Goal: Task Accomplishment & Management: Complete application form

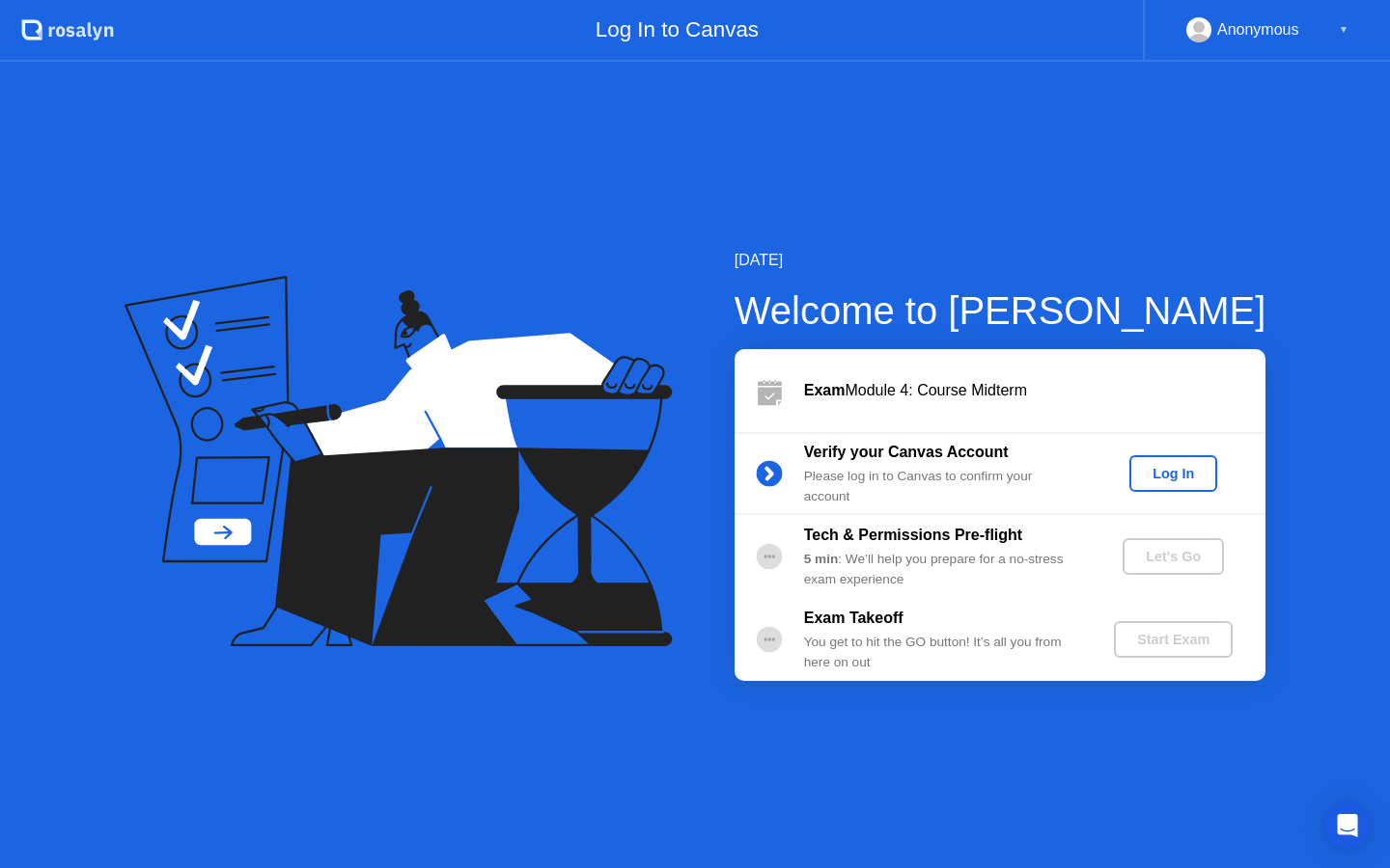
click at [1170, 472] on div "Log In" at bounding box center [1172, 473] width 72 height 16
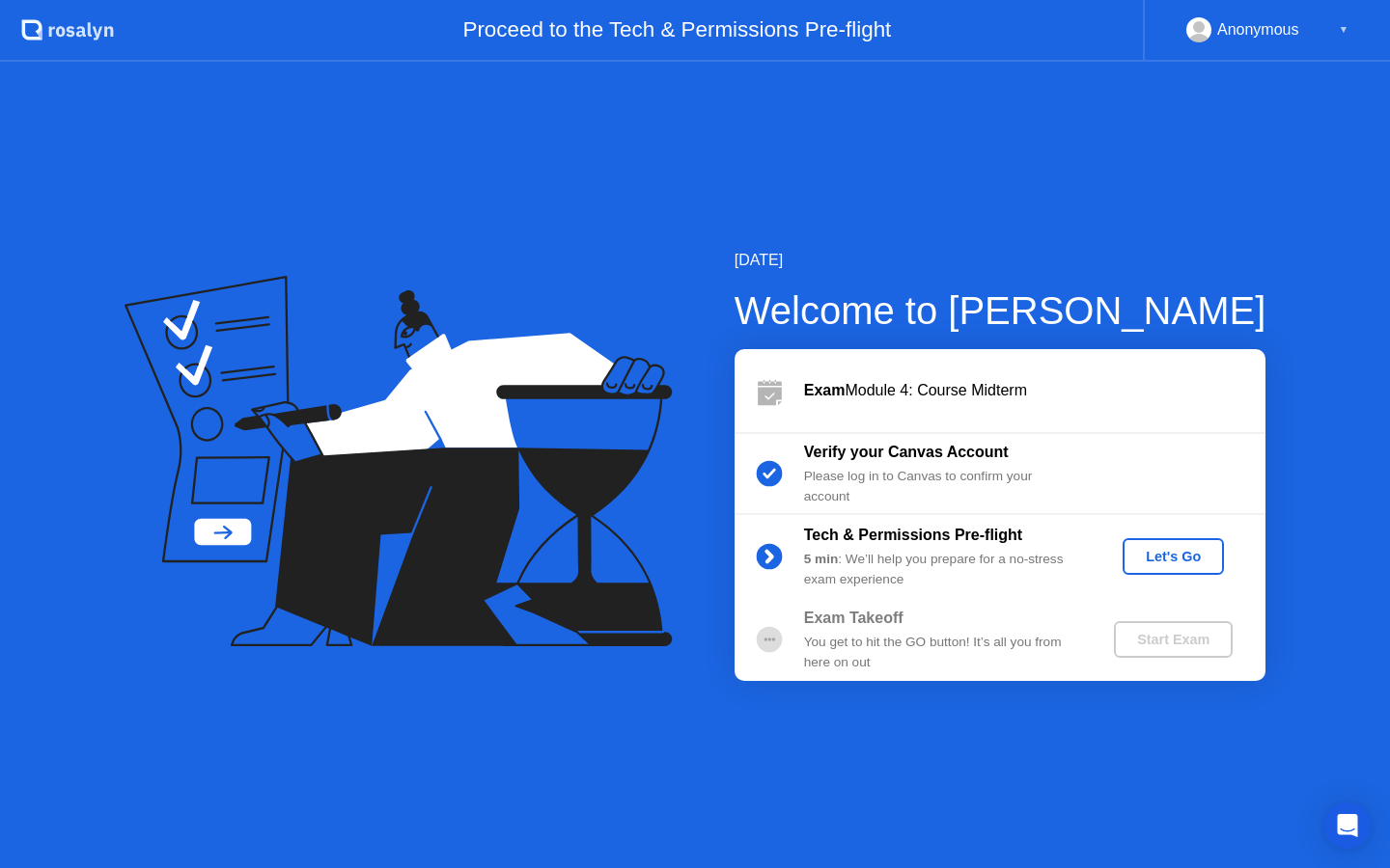
click at [1187, 553] on div "Let's Go" at bounding box center [1172, 557] width 86 height 16
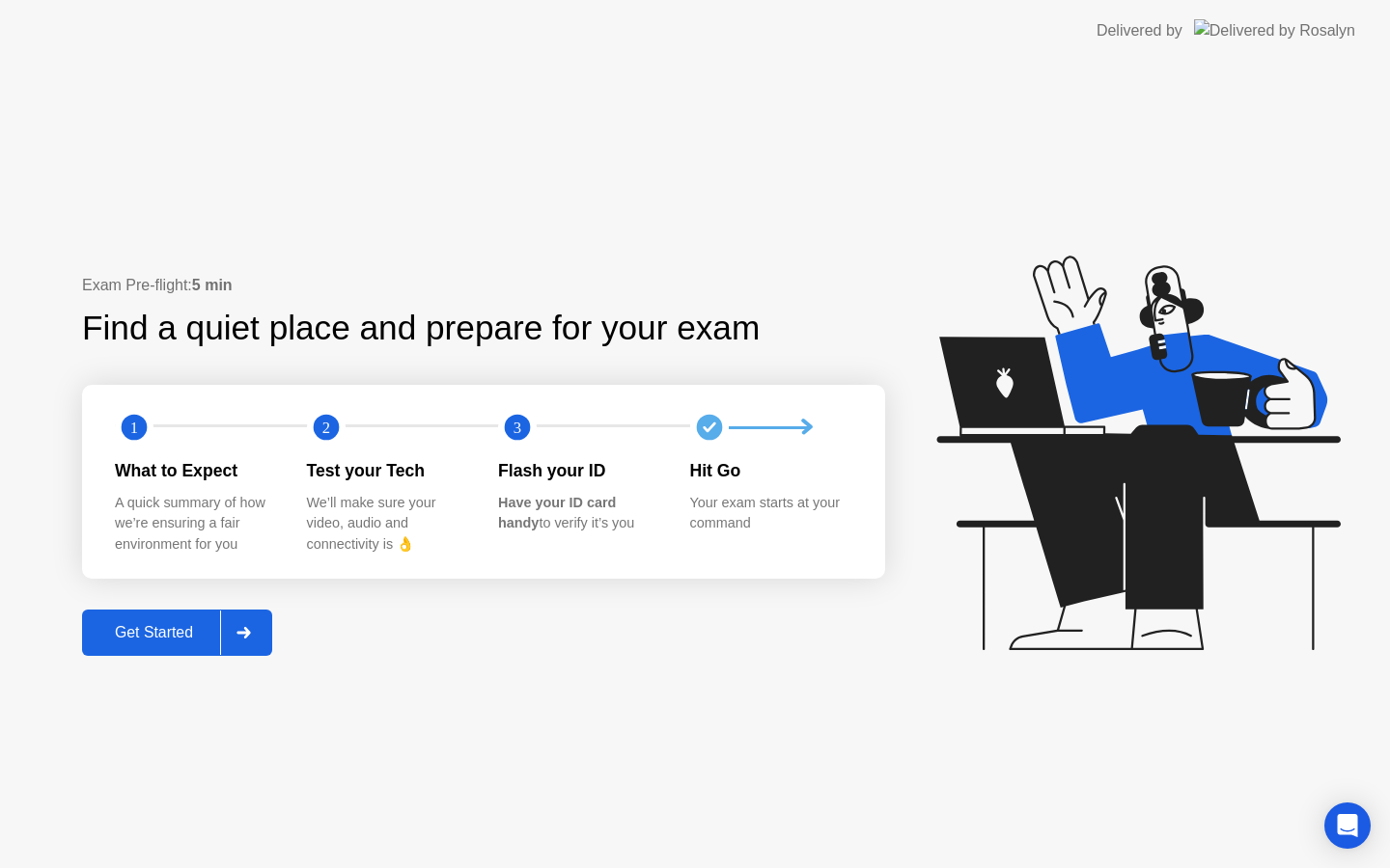
click at [183, 634] on div "Get Started" at bounding box center [154, 633] width 132 height 18
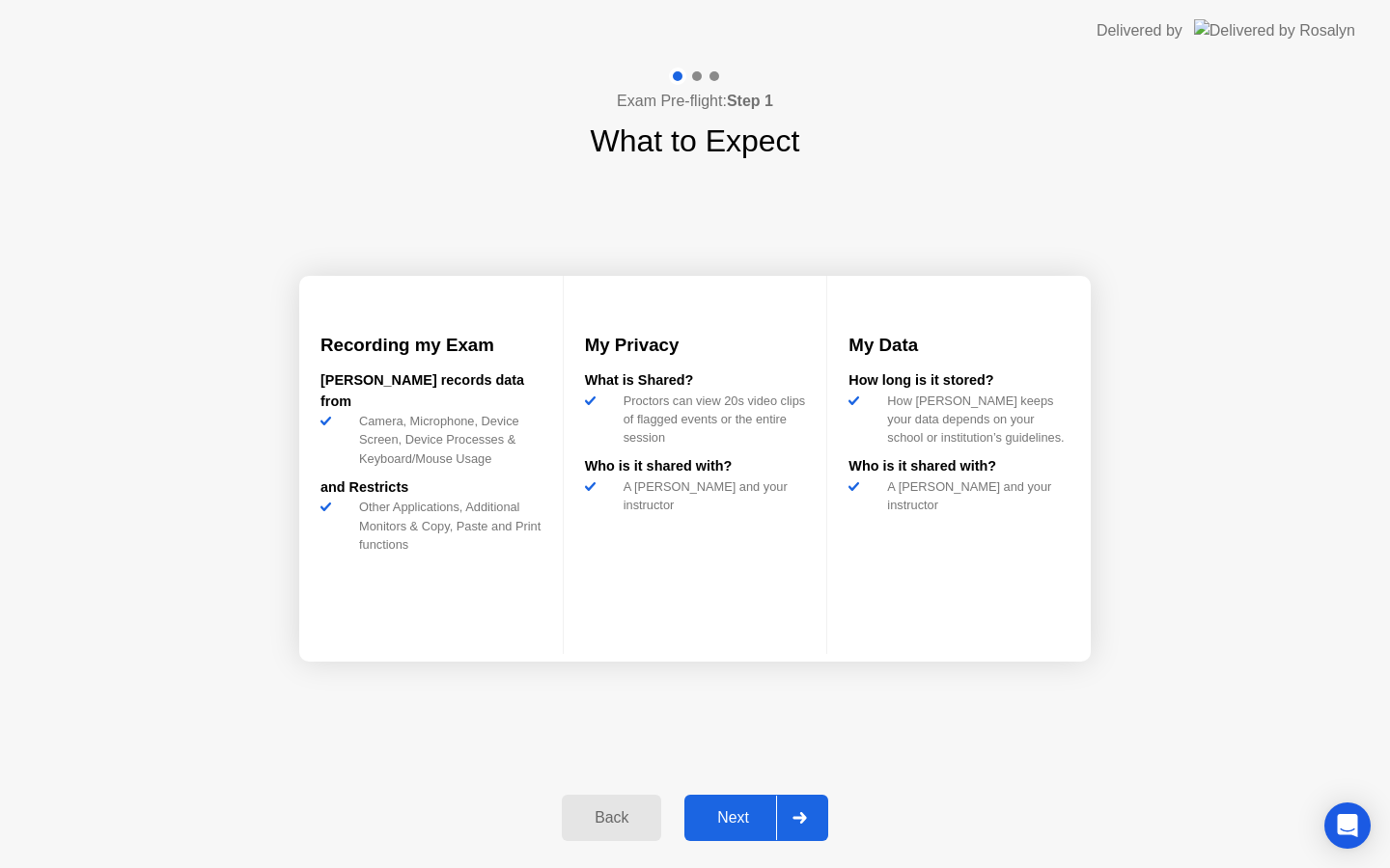
click at [737, 810] on div "Next" at bounding box center [732, 819] width 86 height 18
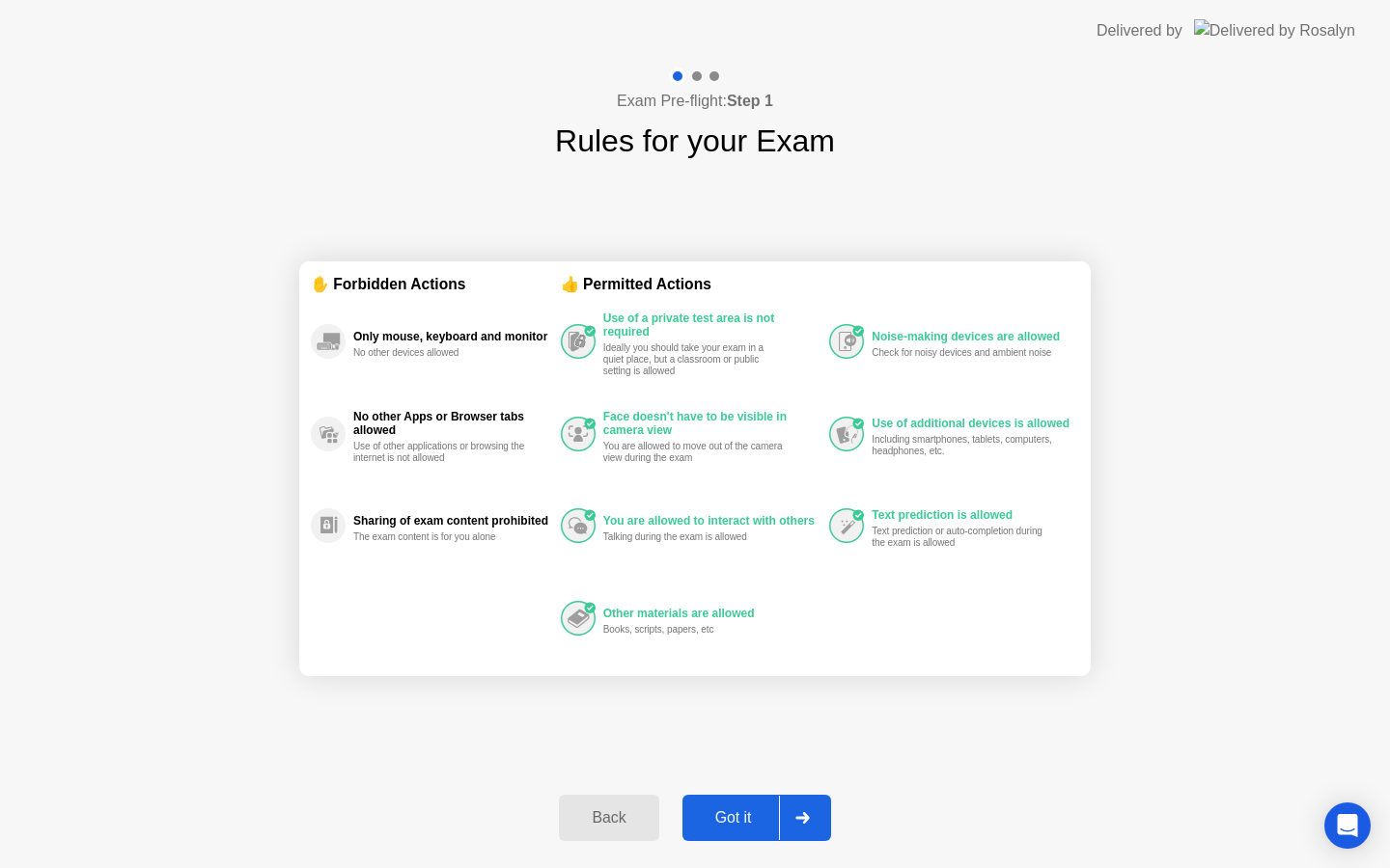
click at [629, 817] on div "Back" at bounding box center [608, 819] width 88 height 18
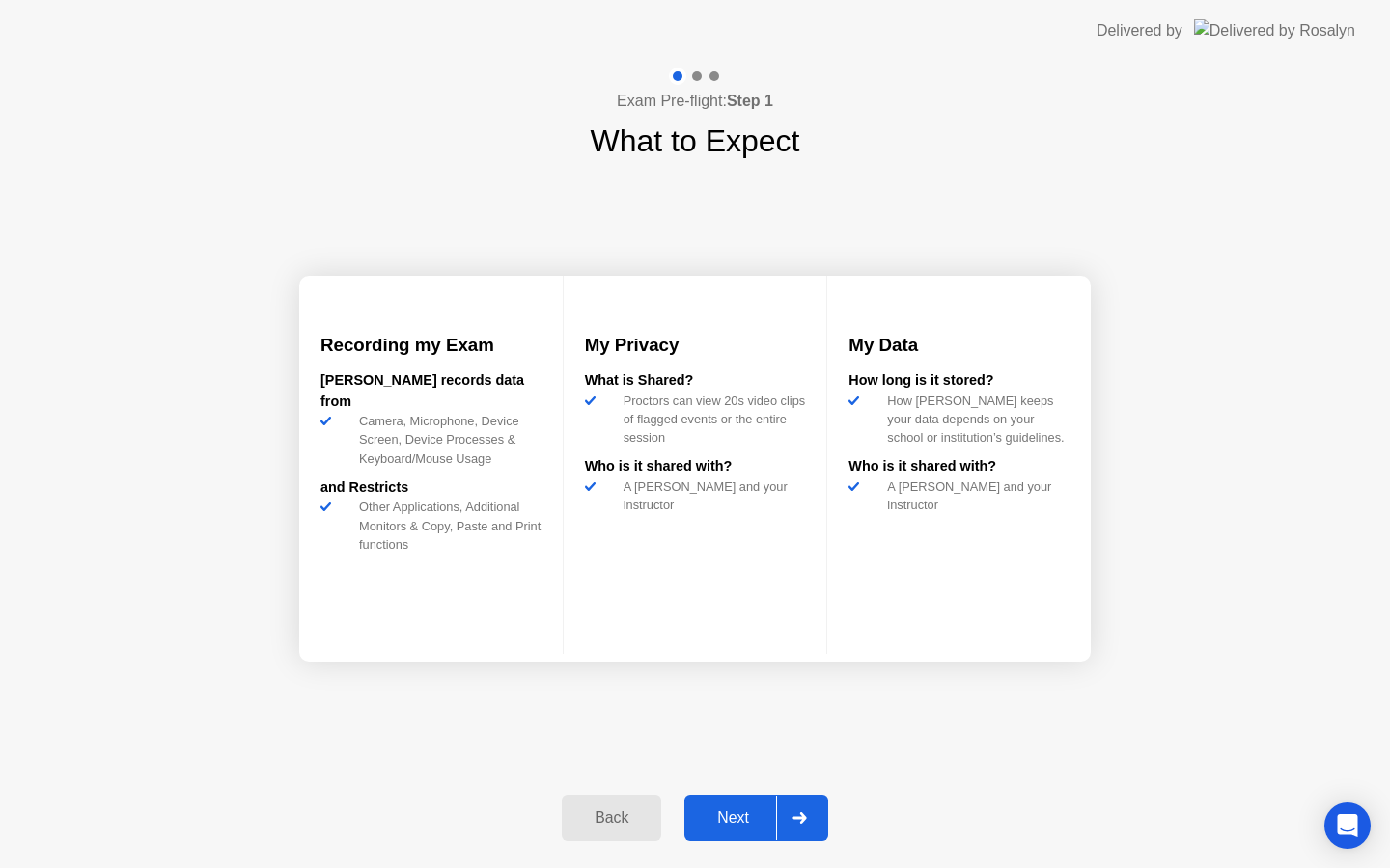
click at [729, 824] on div "Next" at bounding box center [732, 819] width 86 height 18
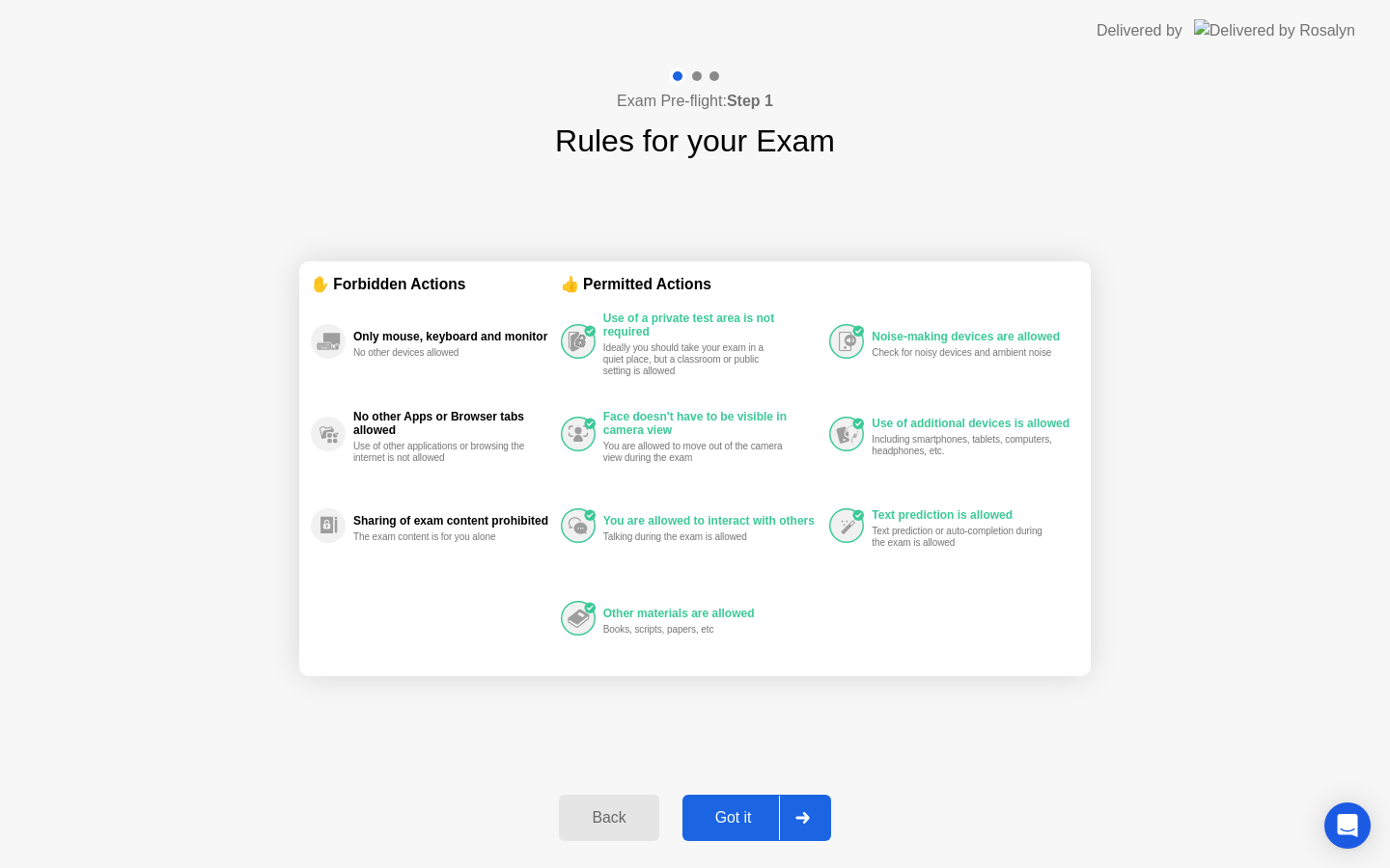
click at [792, 811] on div at bounding box center [801, 818] width 46 height 44
select select "**********"
select select "*******"
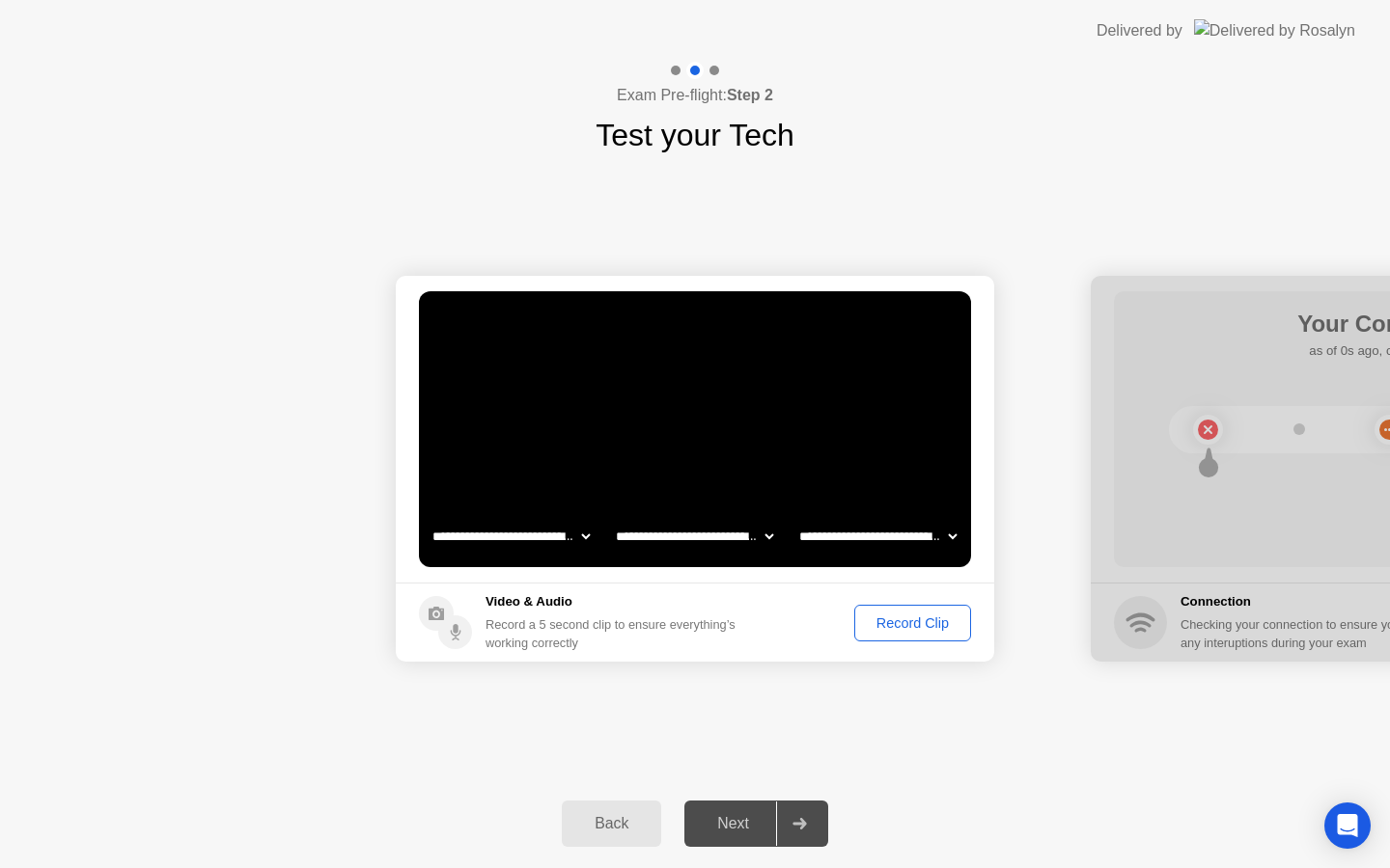
click at [722, 830] on div "Next" at bounding box center [732, 825] width 86 height 18
click at [877, 731] on div "**********" at bounding box center [695, 469] width 1390 height 621
click at [908, 622] on div "Record Clip" at bounding box center [913, 623] width 104 height 16
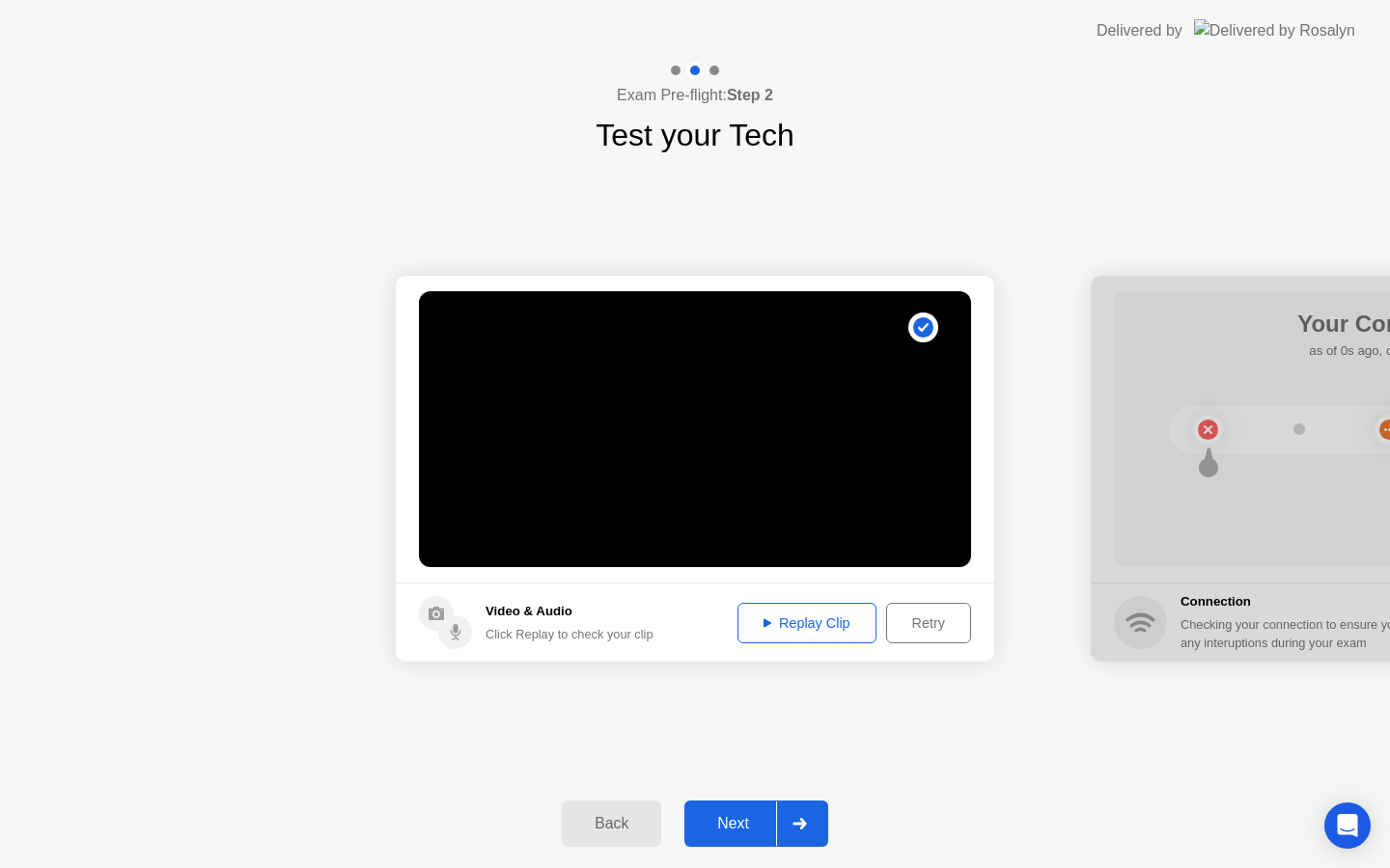
click at [813, 629] on div "Replay Clip" at bounding box center [806, 623] width 125 height 16
click at [810, 722] on div "**********" at bounding box center [695, 469] width 1390 height 621
click at [736, 820] on div "Next" at bounding box center [732, 825] width 86 height 18
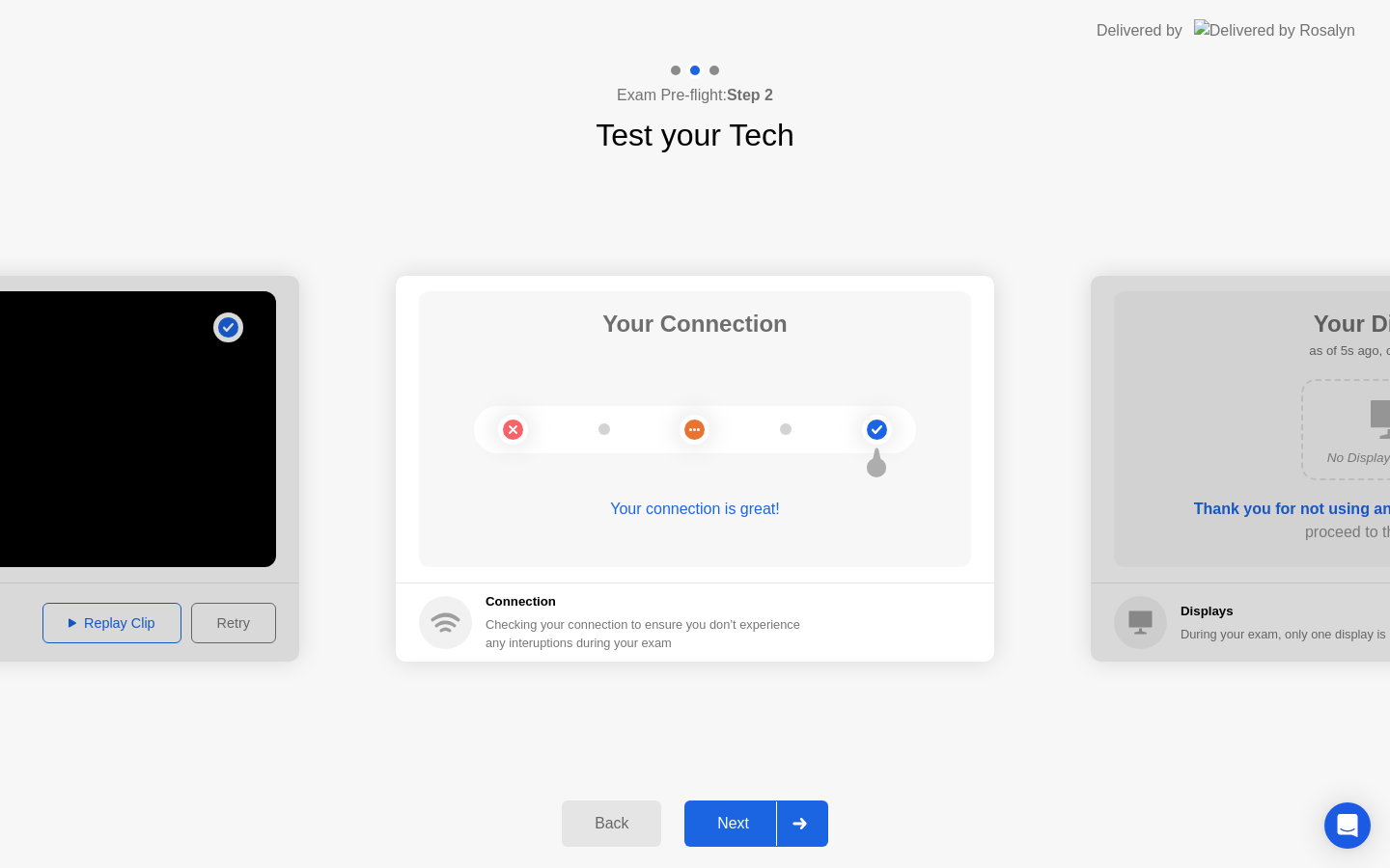
click at [734, 826] on div "Next" at bounding box center [732, 825] width 86 height 18
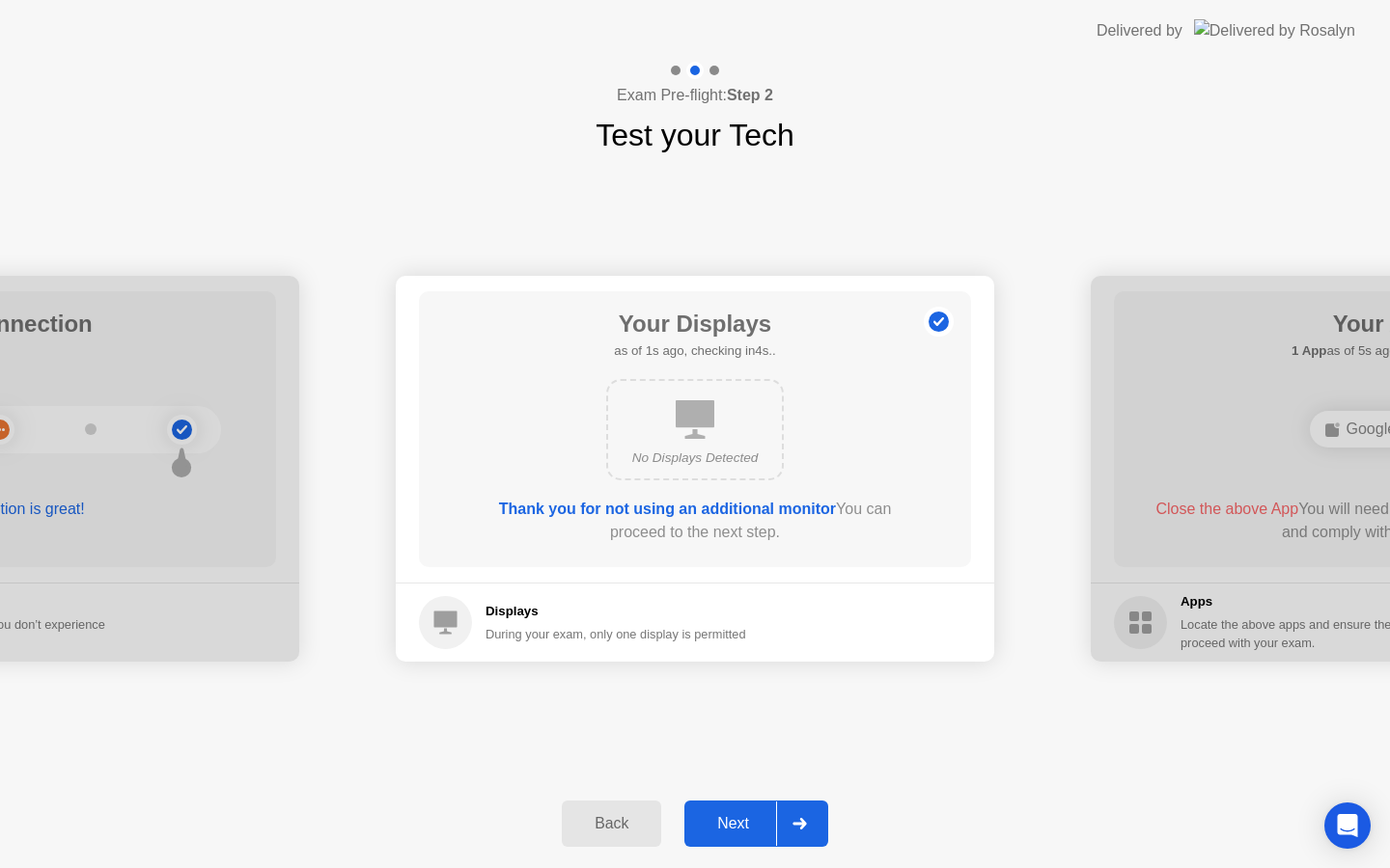
click at [734, 826] on div "Next" at bounding box center [732, 825] width 86 height 18
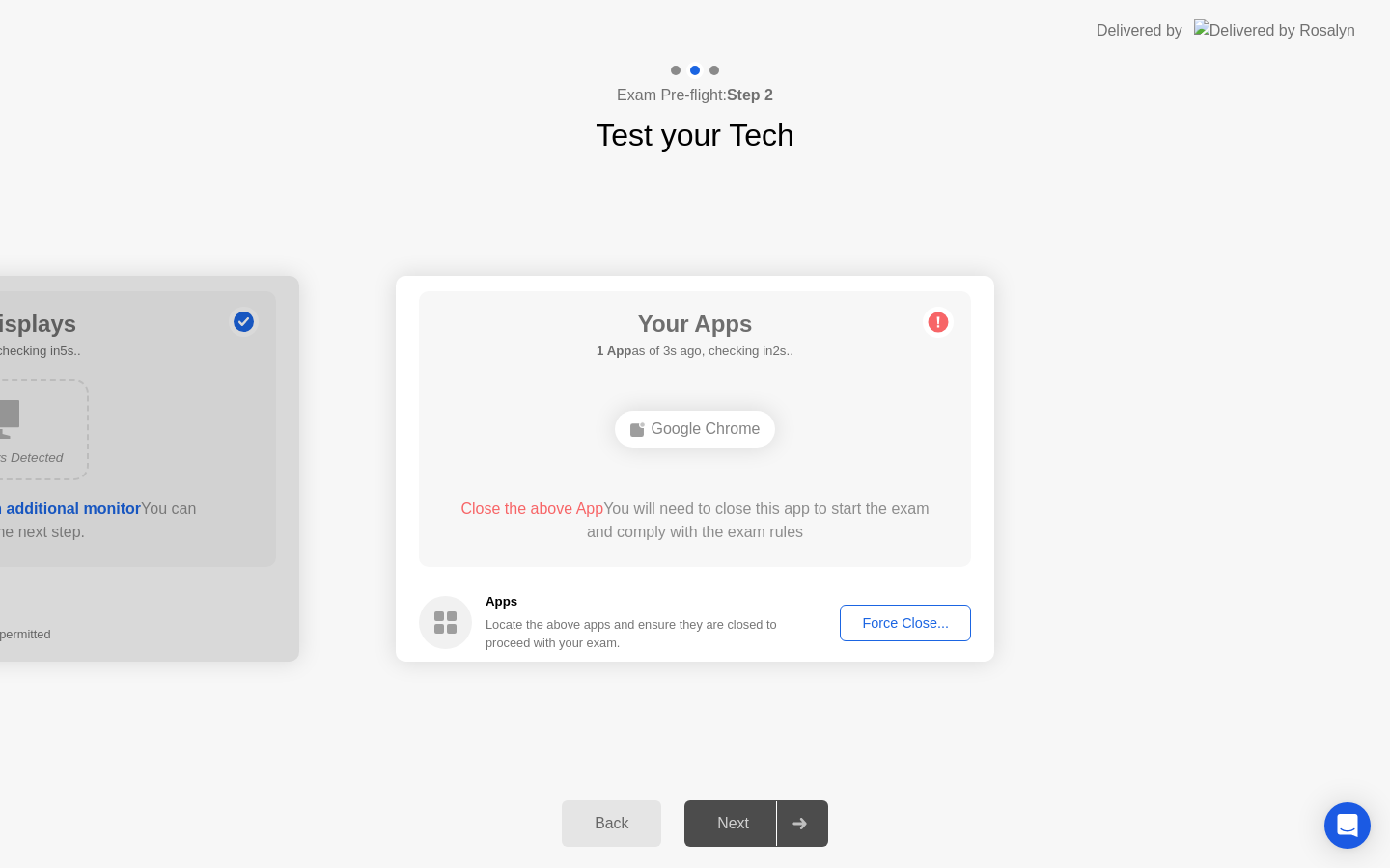
click at [710, 436] on div "Google Chrome" at bounding box center [695, 429] width 161 height 36
click at [735, 434] on div "Google Chrome" at bounding box center [695, 429] width 161 height 36
click at [680, 426] on div "Google Chrome" at bounding box center [695, 429] width 161 height 36
click at [902, 638] on button "Force Close..." at bounding box center [905, 622] width 131 height 36
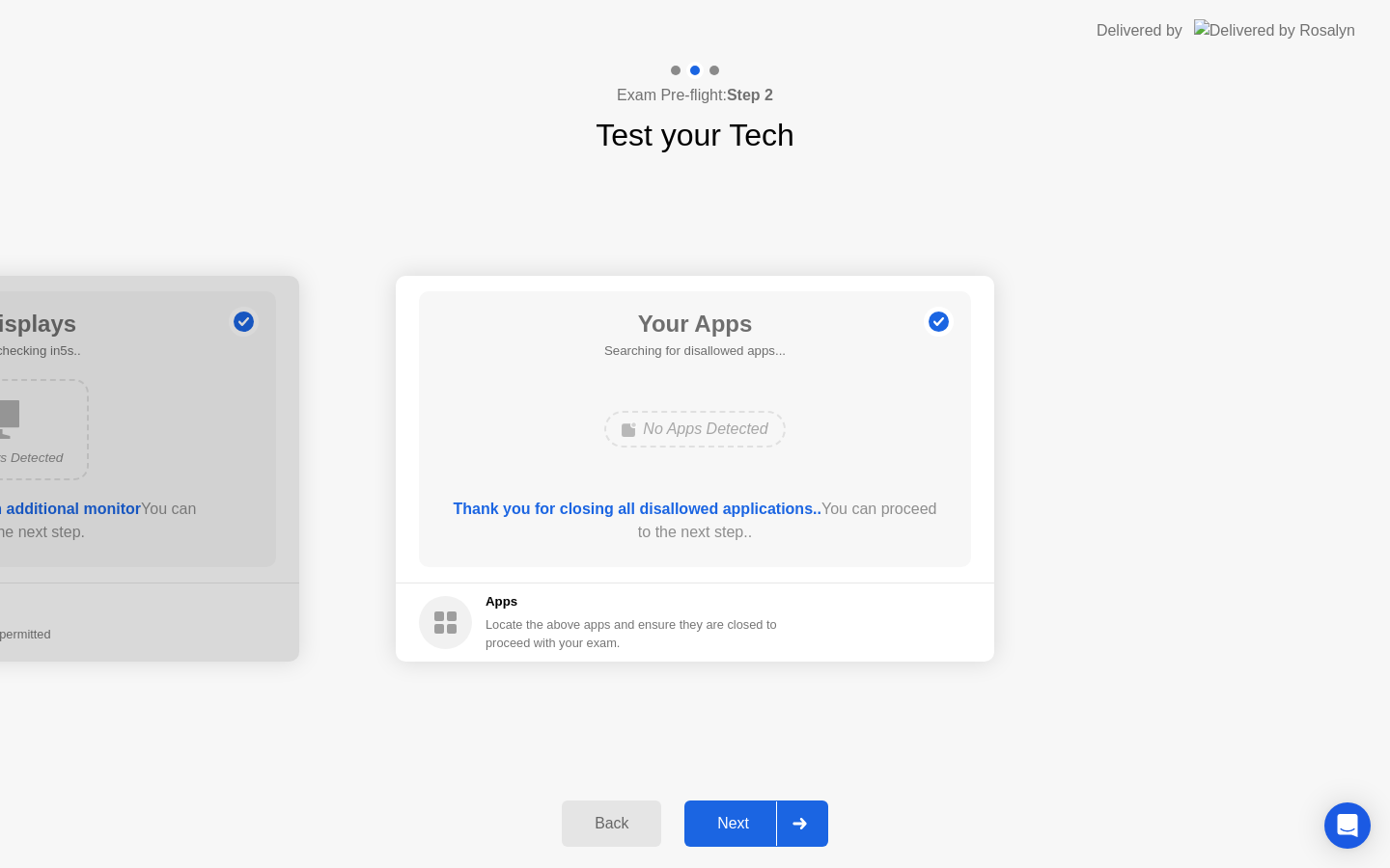
click at [731, 832] on div "Next" at bounding box center [732, 825] width 86 height 18
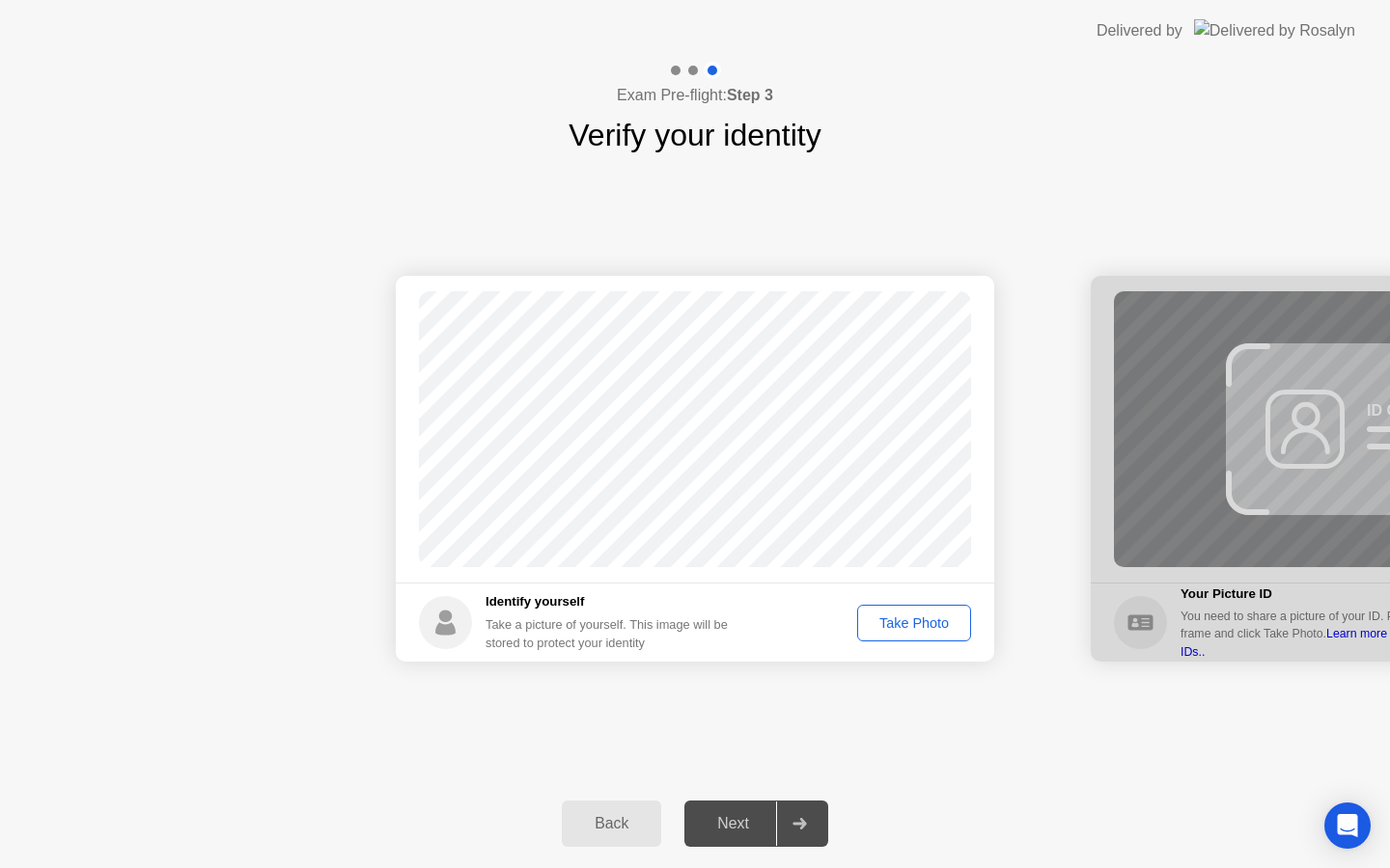
click at [909, 615] on div "Take Photo" at bounding box center [914, 623] width 101 height 16
click at [909, 615] on div "Retake" at bounding box center [926, 623] width 75 height 16
click at [938, 628] on div "Take Photo" at bounding box center [914, 623] width 101 height 16
click at [730, 832] on div "Next" at bounding box center [732, 825] width 86 height 18
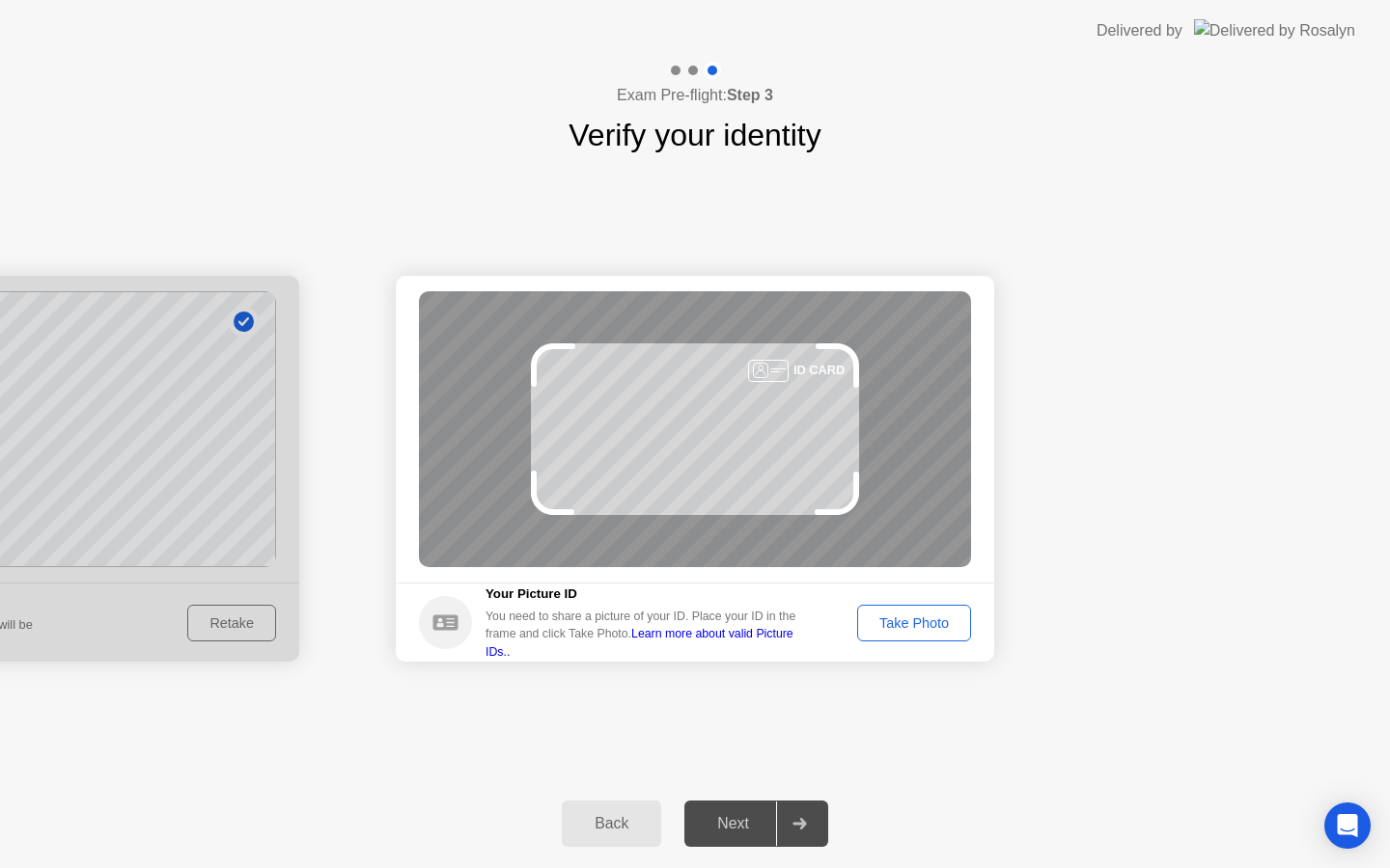
click at [939, 618] on div "Take Photo" at bounding box center [914, 623] width 101 height 16
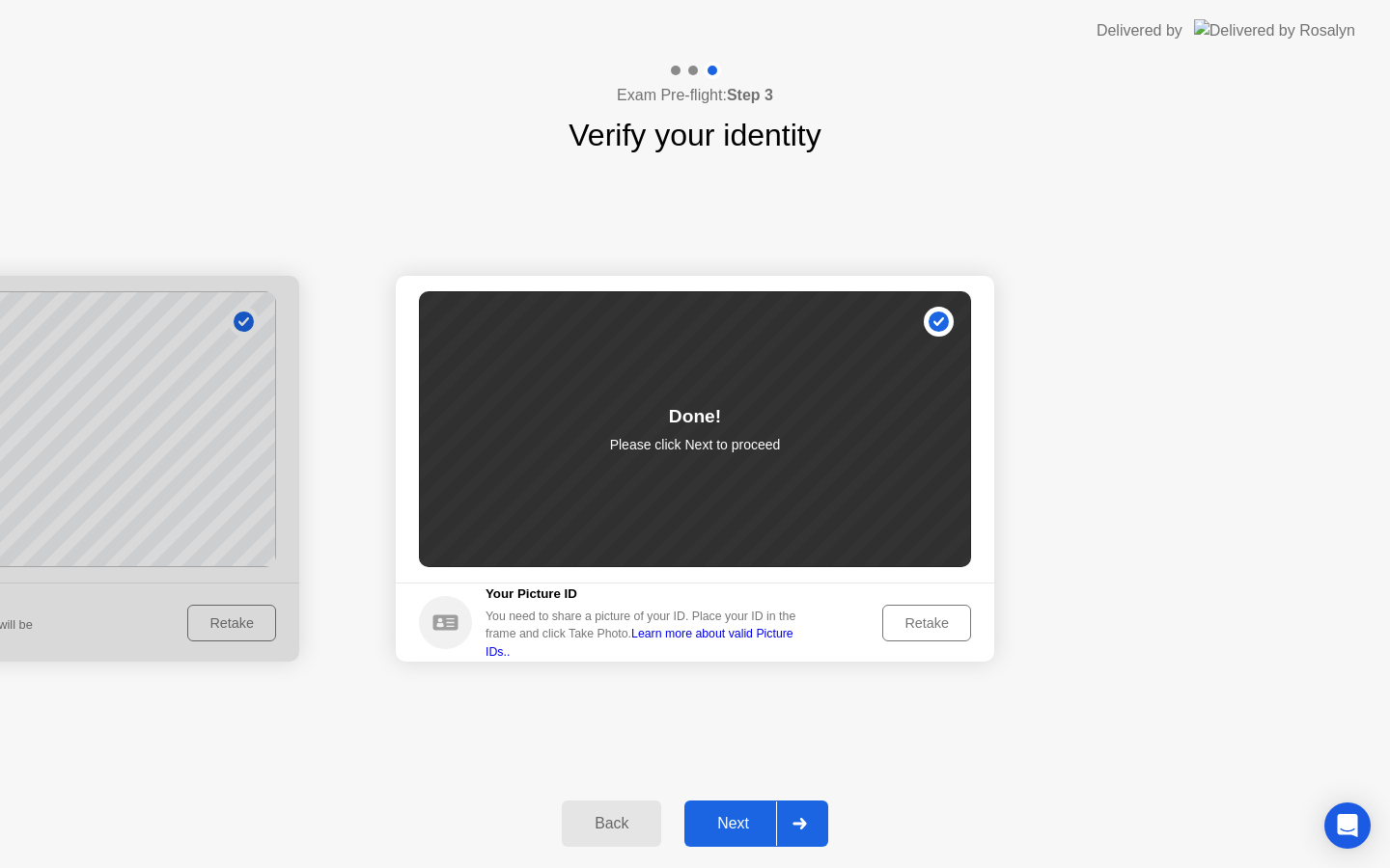
click at [733, 837] on button "Next" at bounding box center [757, 824] width 144 height 46
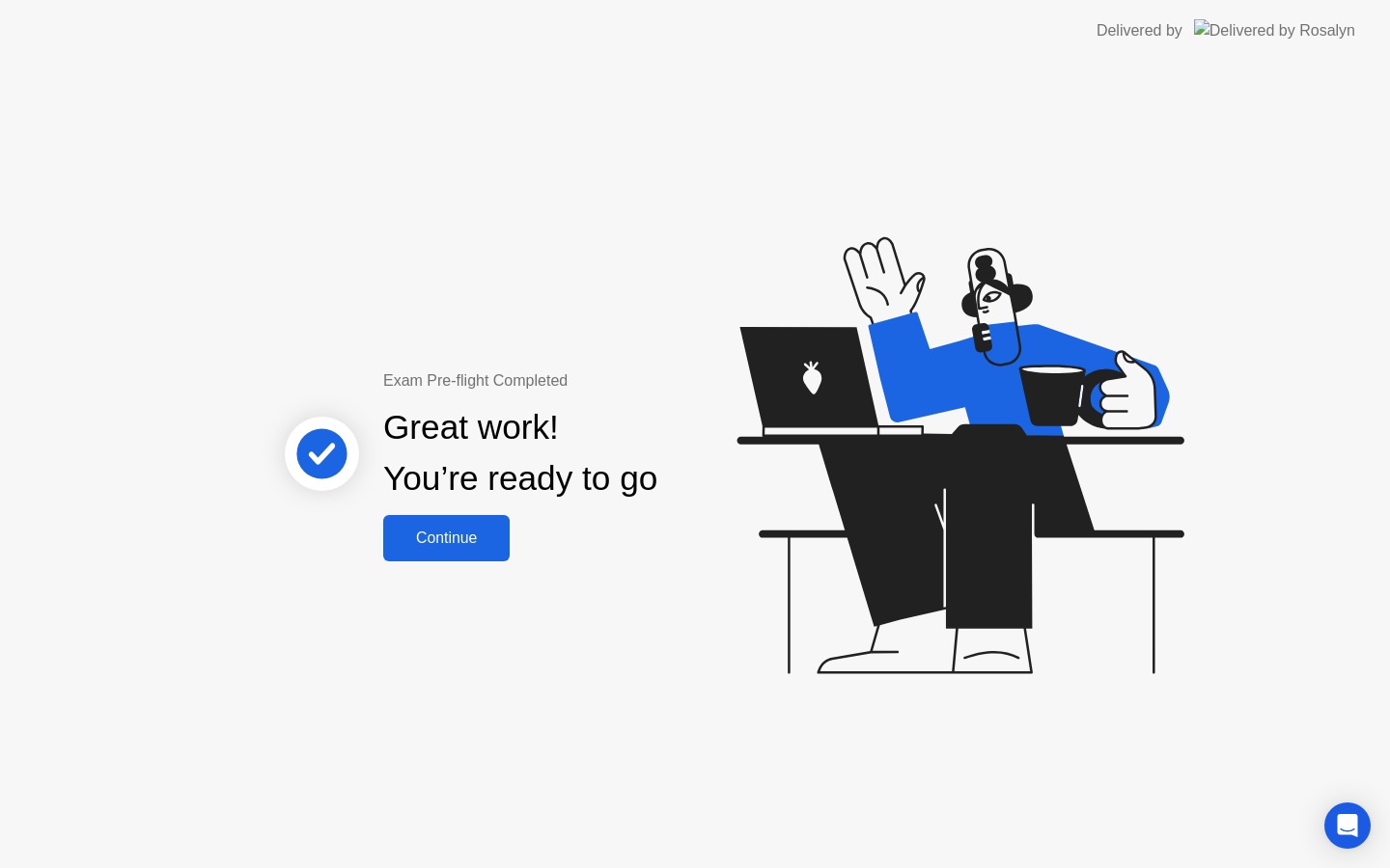
click at [466, 545] on div "Continue" at bounding box center [446, 539] width 114 height 18
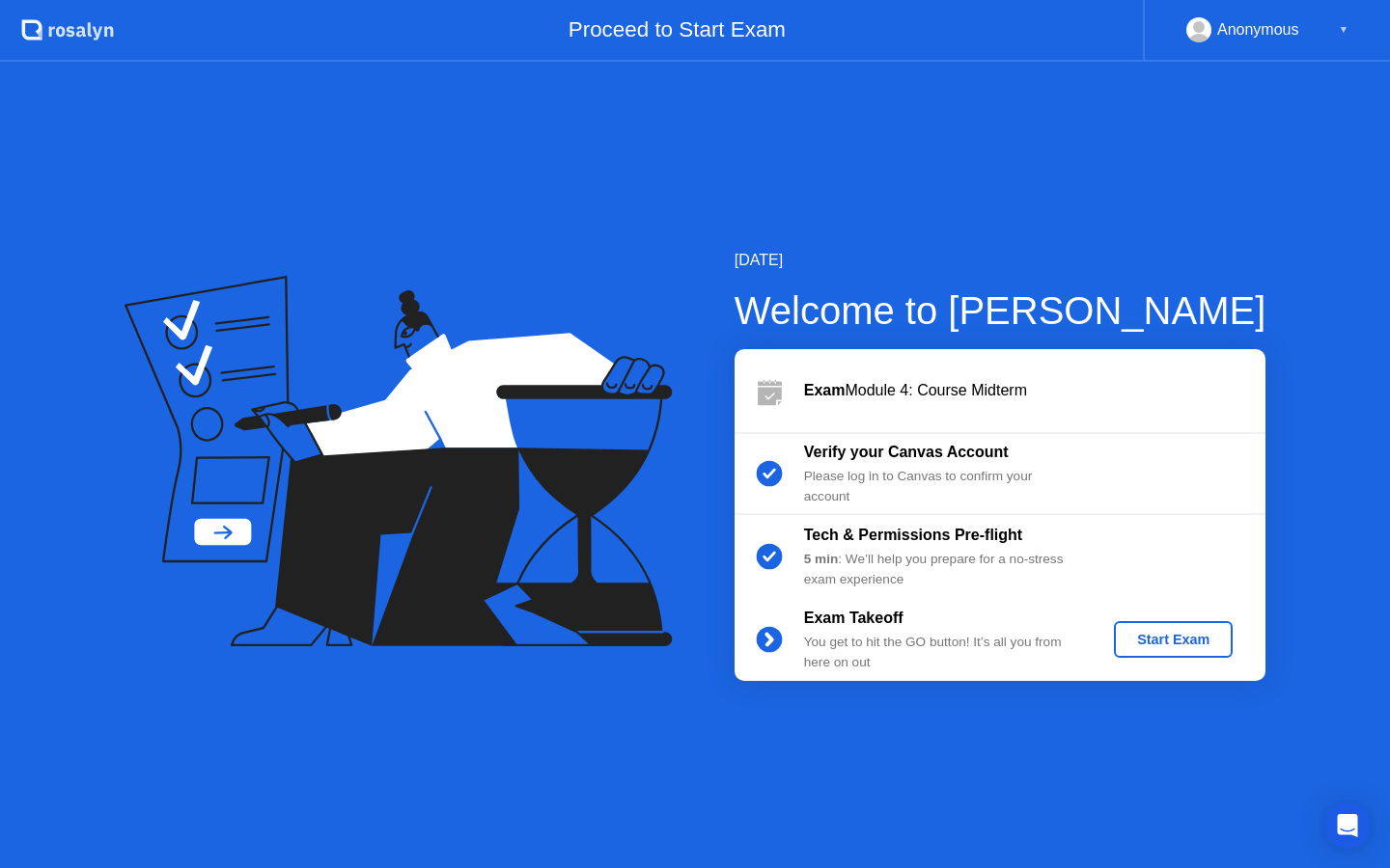
click at [1198, 639] on div "Start Exam" at bounding box center [1173, 640] width 104 height 16
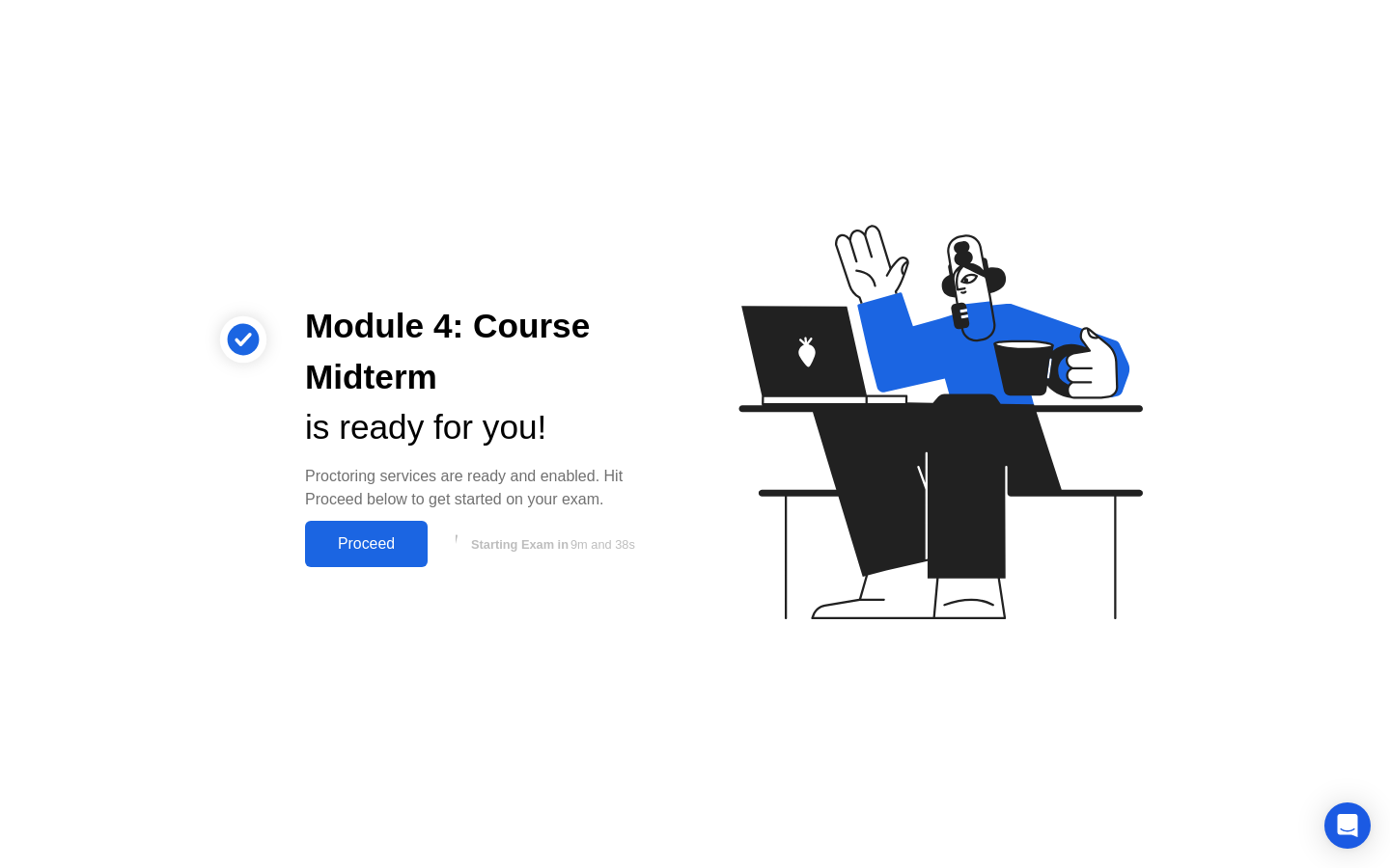
click at [377, 553] on div "Proceed" at bounding box center [366, 544] width 110 height 18
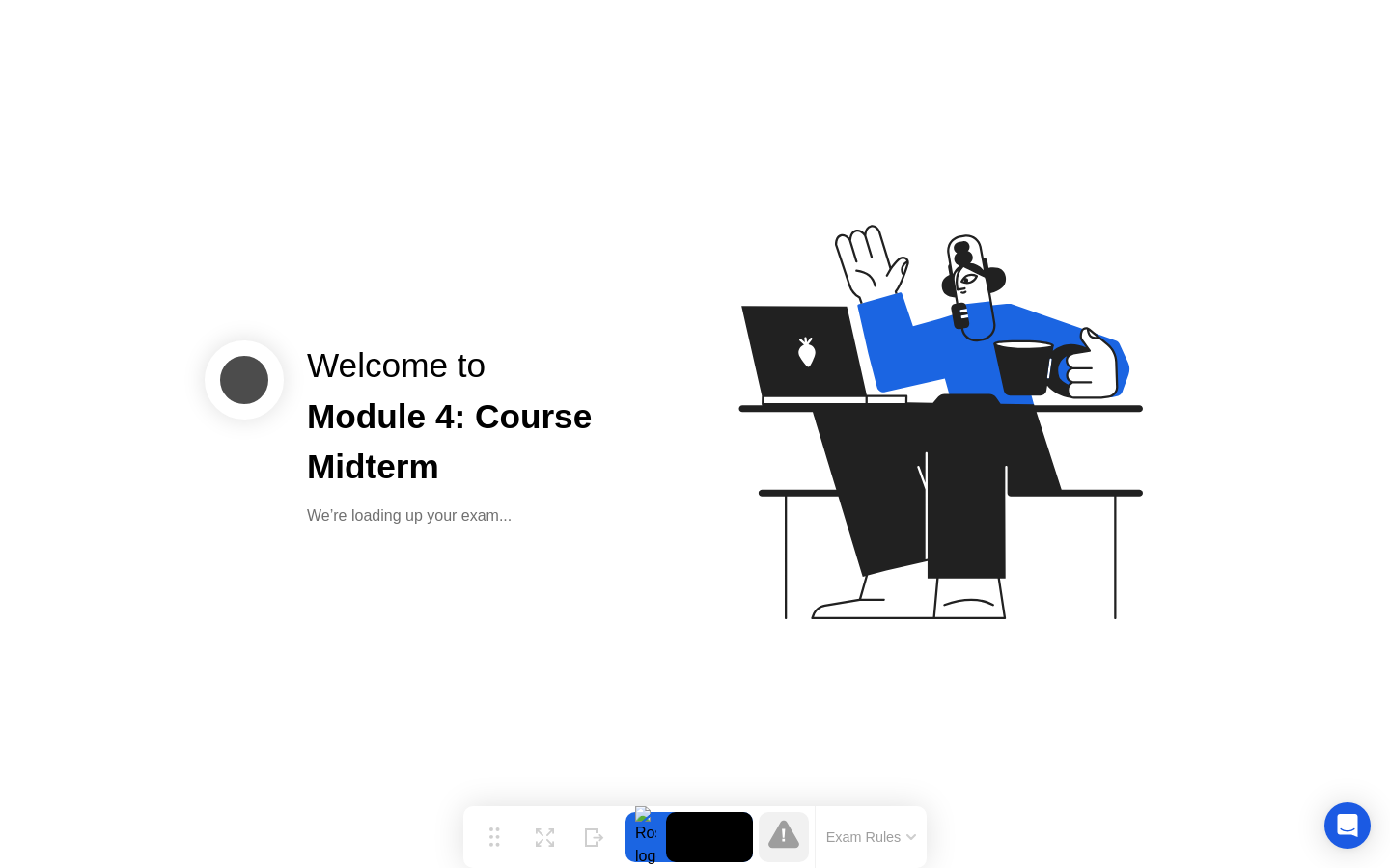
click at [902, 832] on button "Exam Rules" at bounding box center [871, 837] width 103 height 18
